Goal: Information Seeking & Learning: Learn about a topic

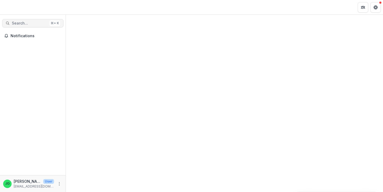
click at [35, 23] on span "Search..." at bounding box center [30, 23] width 36 height 4
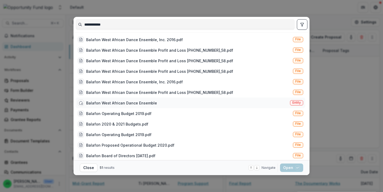
type input "**********"
click at [152, 101] on div "Balafon West African Dance Ensemble" at bounding box center [121, 103] width 71 height 6
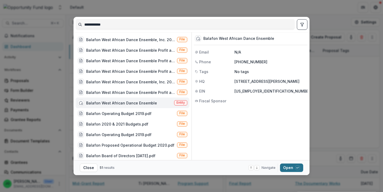
click at [292, 168] on button "Open with enter key" at bounding box center [291, 167] width 23 height 8
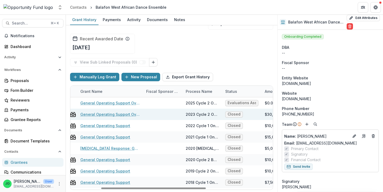
scroll to position [0, 63]
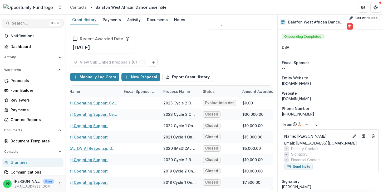
click at [30, 25] on span "Search..." at bounding box center [30, 23] width 36 height 4
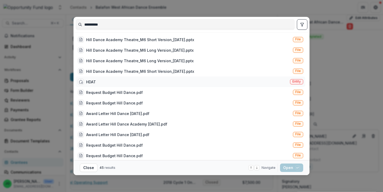
type input "**********"
click at [92, 79] on div "HDAT" at bounding box center [87, 82] width 18 height 6
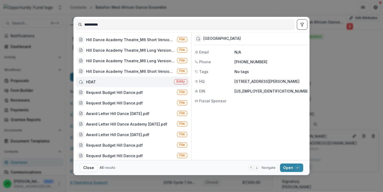
click at [92, 82] on div "HDAT" at bounding box center [91, 82] width 10 height 6
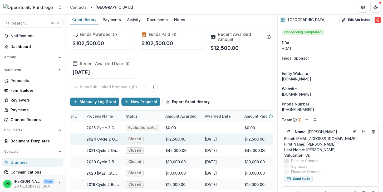
scroll to position [0, 129]
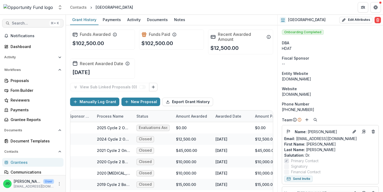
click at [28, 23] on span "Search..." at bounding box center [30, 23] width 36 height 4
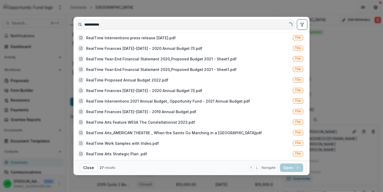
scroll to position [0, 0]
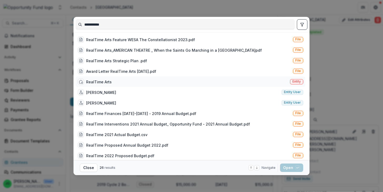
type input "**********"
click at [110, 83] on div "RealTime Arts" at bounding box center [99, 82] width 26 height 6
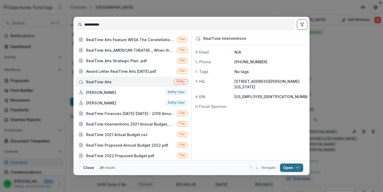
click at [298, 169] on div "button" at bounding box center [297, 167] width 5 height 5
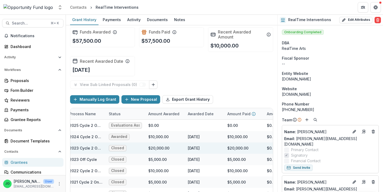
scroll to position [0, 0]
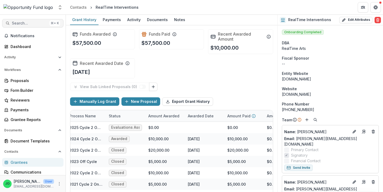
click at [33, 24] on span "Search..." at bounding box center [30, 23] width 36 height 4
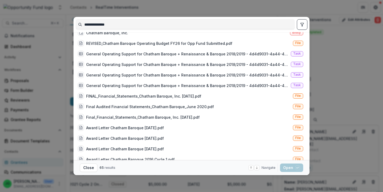
scroll to position [202, 0]
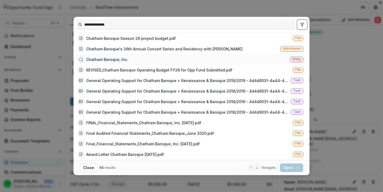
type input "**********"
click at [136, 59] on div "Chatham Baroque, Inc. Entity" at bounding box center [191, 59] width 230 height 11
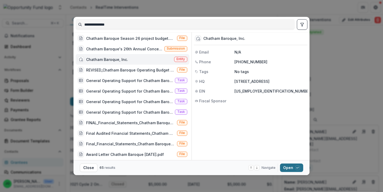
click at [287, 168] on button "Open with enter key" at bounding box center [291, 167] width 23 height 8
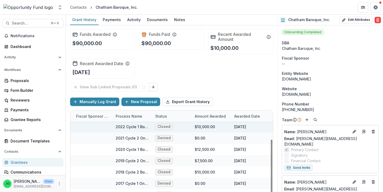
scroll to position [0, 111]
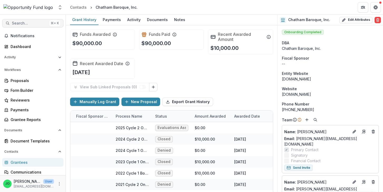
click at [36, 22] on span "Search..." at bounding box center [30, 23] width 36 height 4
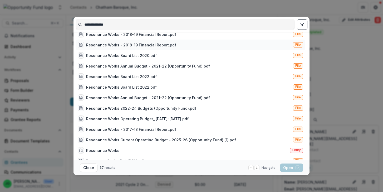
scroll to position [59, 0]
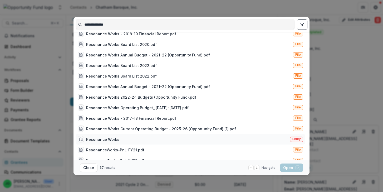
type input "**********"
click at [113, 139] on div "Resonance Works" at bounding box center [102, 140] width 33 height 6
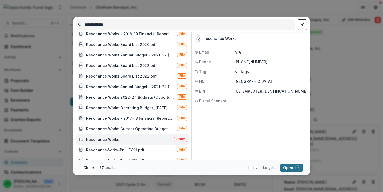
click at [286, 165] on button "Open with enter key" at bounding box center [291, 167] width 23 height 8
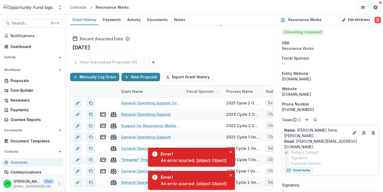
scroll to position [0, 112]
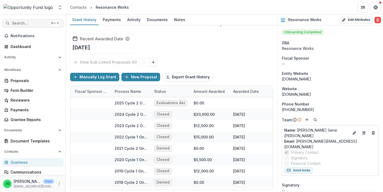
click at [31, 23] on span "Search..." at bounding box center [30, 23] width 36 height 4
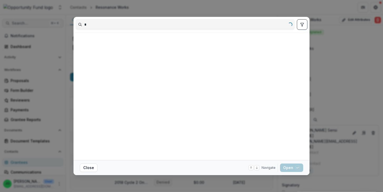
scroll to position [0, 0]
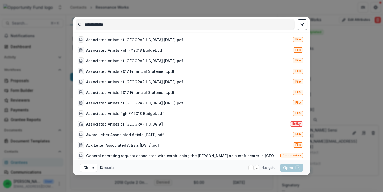
type input "**********"
click at [259, 126] on div "Associated Artists of Pittsburgh Entity" at bounding box center [191, 124] width 230 height 11
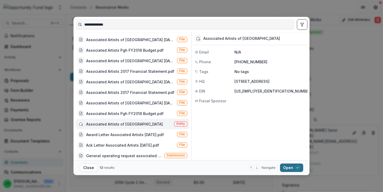
click at [290, 169] on button "Open with enter key" at bounding box center [291, 167] width 23 height 8
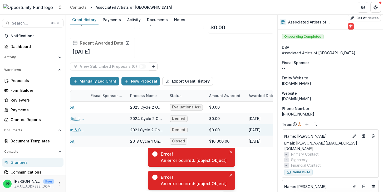
scroll to position [0, 93]
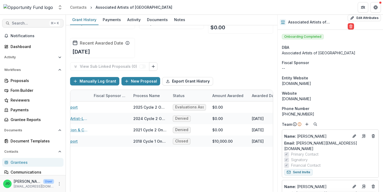
click at [28, 23] on span "Search..." at bounding box center [30, 23] width 36 height 4
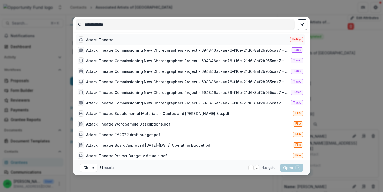
type input "**********"
click at [187, 43] on div "Attack Theatre Entity" at bounding box center [191, 39] width 230 height 11
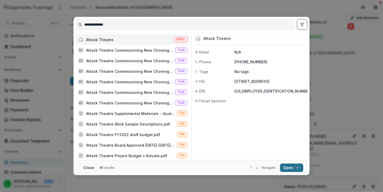
click at [288, 167] on button "Open with enter key" at bounding box center [291, 167] width 23 height 8
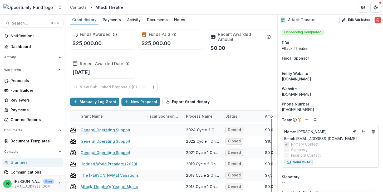
scroll to position [9, 55]
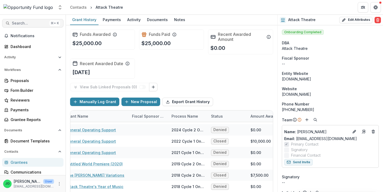
click at [31, 24] on span "Search..." at bounding box center [30, 23] width 36 height 4
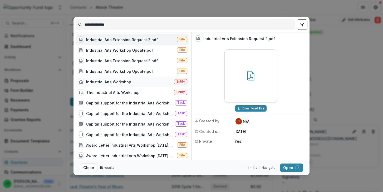
type input "**********"
click at [140, 84] on div "Industrial Arts Workshop Entity" at bounding box center [133, 81] width 114 height 11
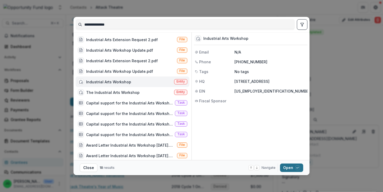
click at [289, 170] on button "Open with enter key" at bounding box center [291, 167] width 23 height 8
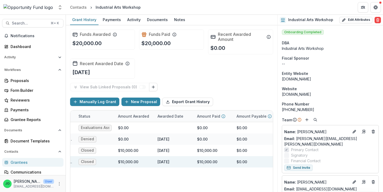
scroll to position [0, 153]
